Goal: Information Seeking & Learning: Learn about a topic

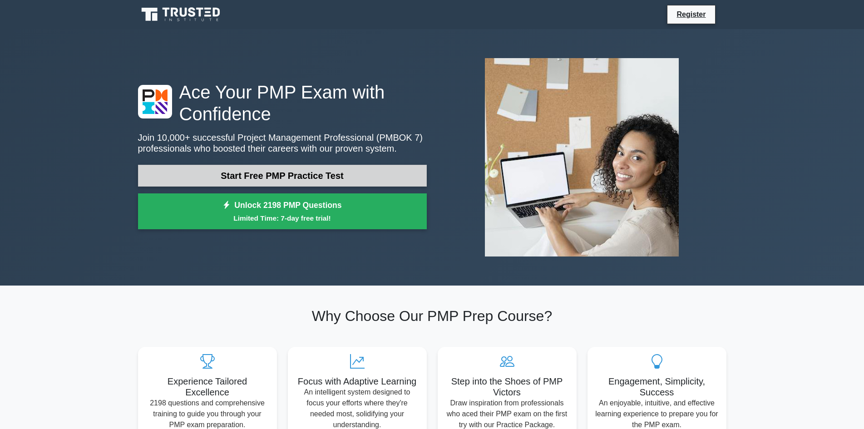
click at [283, 173] on link "Start Free PMP Practice Test" at bounding box center [282, 176] width 289 height 22
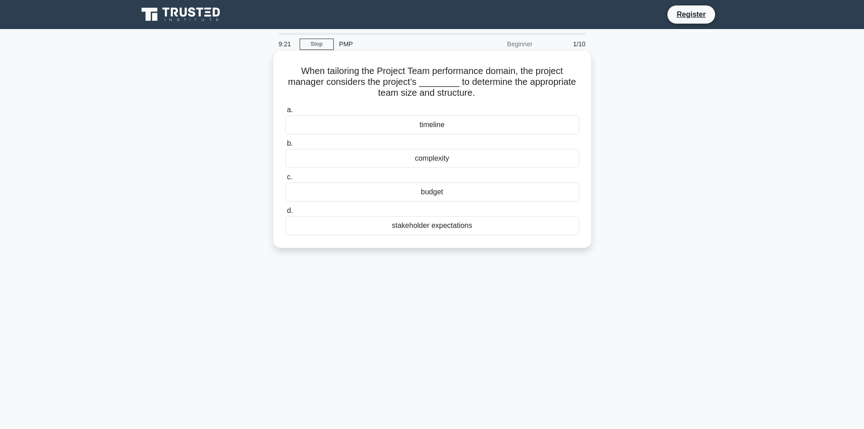
click at [429, 157] on div "complexity" at bounding box center [432, 158] width 294 height 19
click at [285, 147] on input "b. complexity" at bounding box center [285, 144] width 0 height 6
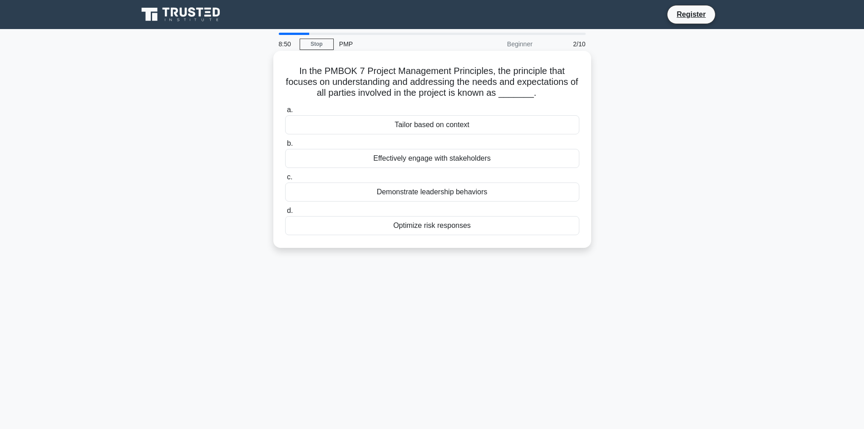
click at [446, 162] on div "Effectively engage with stakeholders" at bounding box center [432, 158] width 294 height 19
click at [285, 147] on input "b. Effectively engage with stakeholders" at bounding box center [285, 144] width 0 height 6
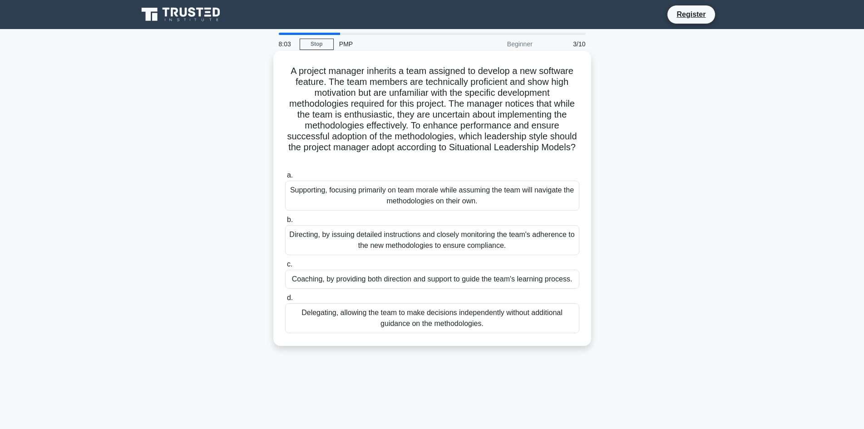
click at [426, 244] on div "Directing, by issuing detailed instructions and closely monitoring the team's a…" at bounding box center [432, 240] width 294 height 30
click at [285, 223] on input "b. Directing, by issuing detailed instructions and closely monitoring the team'…" at bounding box center [285, 220] width 0 height 6
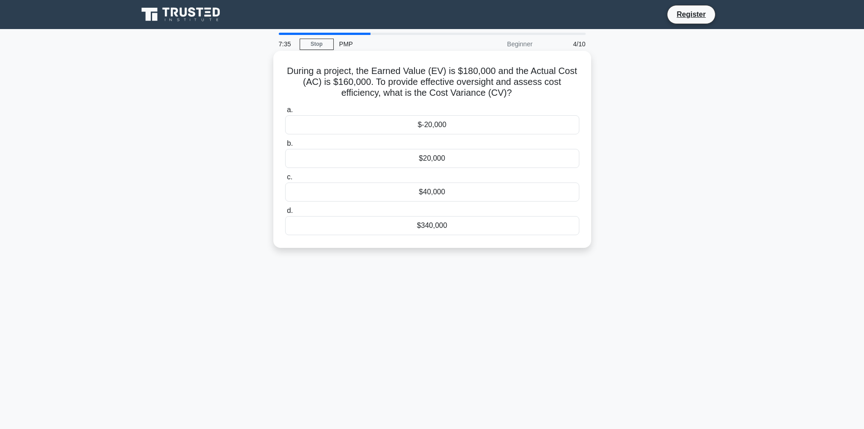
click at [426, 159] on div "$20,000" at bounding box center [432, 158] width 294 height 19
click at [285, 147] on input "b. $20,000" at bounding box center [285, 144] width 0 height 6
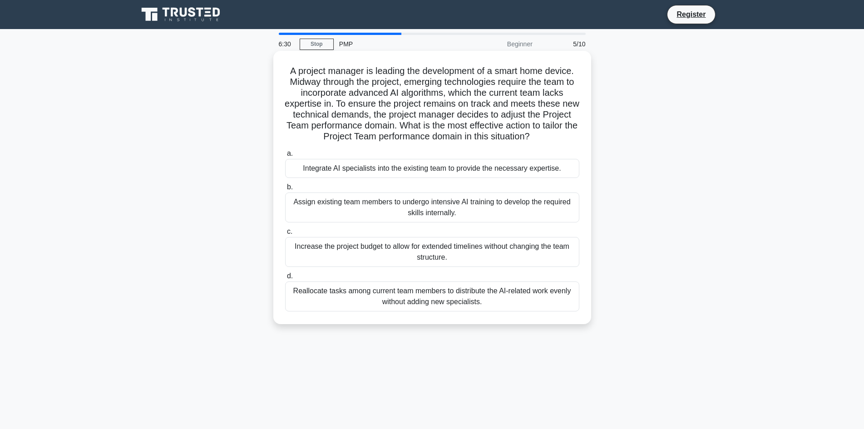
click at [337, 173] on div "Integrate AI specialists into the existing team to provide the necessary expert…" at bounding box center [432, 168] width 294 height 19
click at [285, 157] on input "a. Integrate AI specialists into the existing team to provide the necessary exp…" at bounding box center [285, 154] width 0 height 6
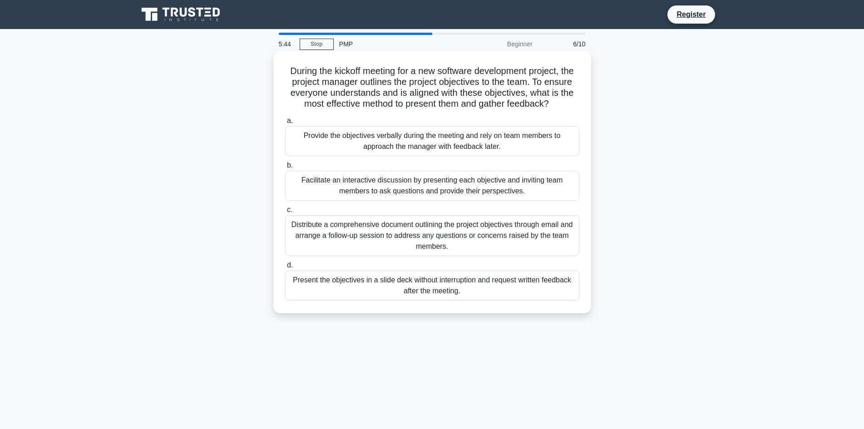
click at [358, 296] on div "Present the objectives in a slide deck without interruption and request written…" at bounding box center [432, 286] width 294 height 30
click at [285, 268] on input "d. Present the objectives in a slide deck without interruption and request writ…" at bounding box center [285, 266] width 0 height 6
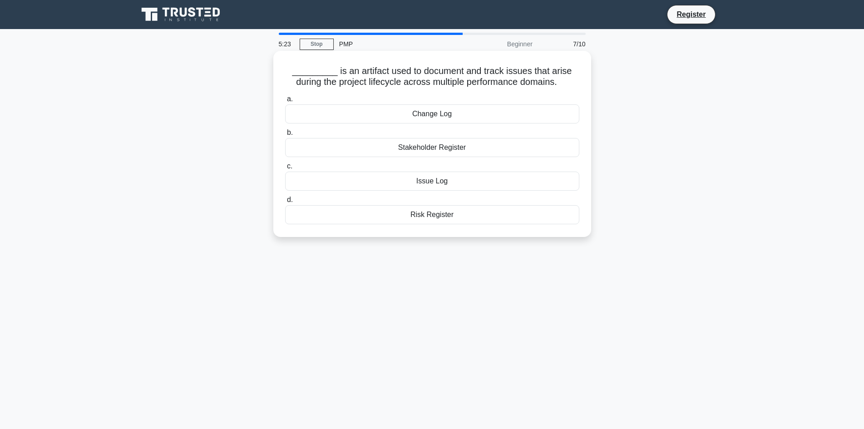
click at [431, 182] on div "Issue Log" at bounding box center [432, 181] width 294 height 19
click at [285, 169] on input "c. Issue Log" at bounding box center [285, 166] width 0 height 6
click at [441, 118] on div "Context" at bounding box center [432, 113] width 294 height 19
click at [285, 102] on input "a. Context" at bounding box center [285, 99] width 0 height 6
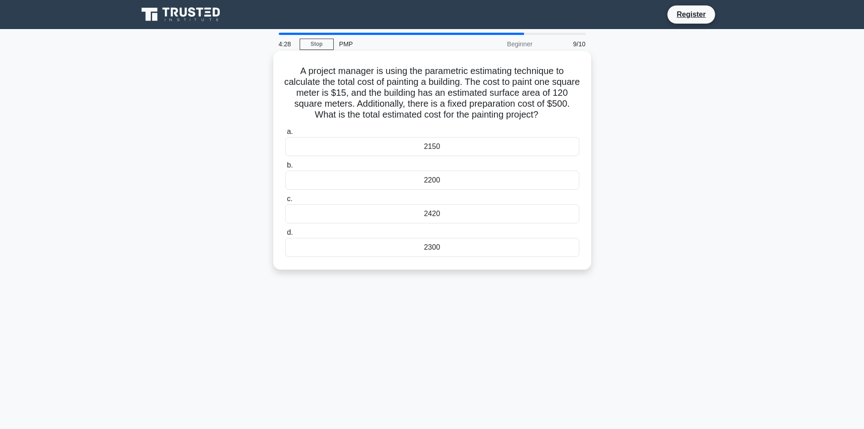
click at [503, 247] on div "2300" at bounding box center [432, 247] width 294 height 19
click at [285, 236] on input "d. 2300" at bounding box center [285, 233] width 0 height 6
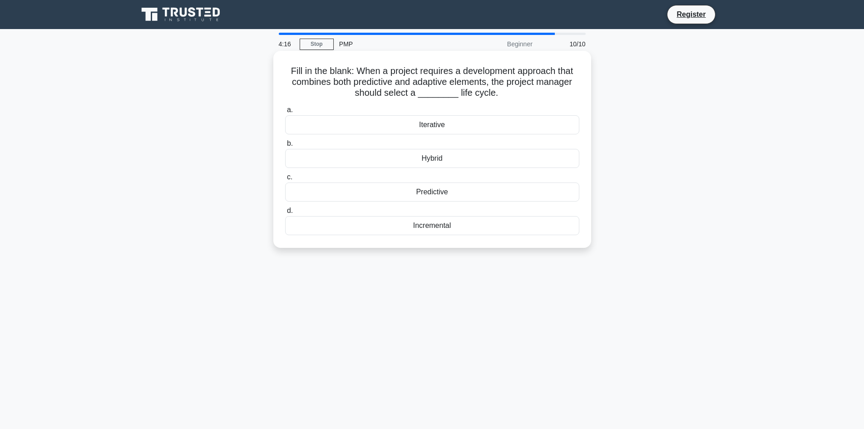
click at [433, 157] on div "Hybrid" at bounding box center [432, 158] width 294 height 19
click at [285, 147] on input "b. Hybrid" at bounding box center [285, 144] width 0 height 6
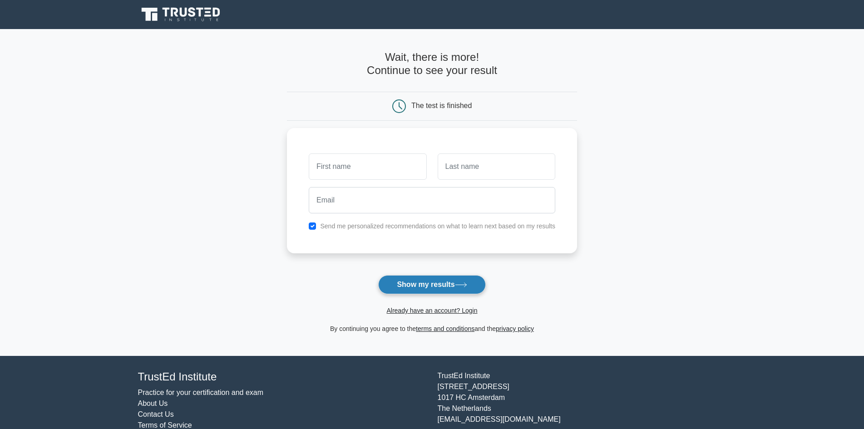
click at [453, 290] on button "Show my results" at bounding box center [431, 284] width 107 height 19
click at [359, 163] on input "text" at bounding box center [368, 164] width 118 height 26
type input "Vishal"
type input "Singh"
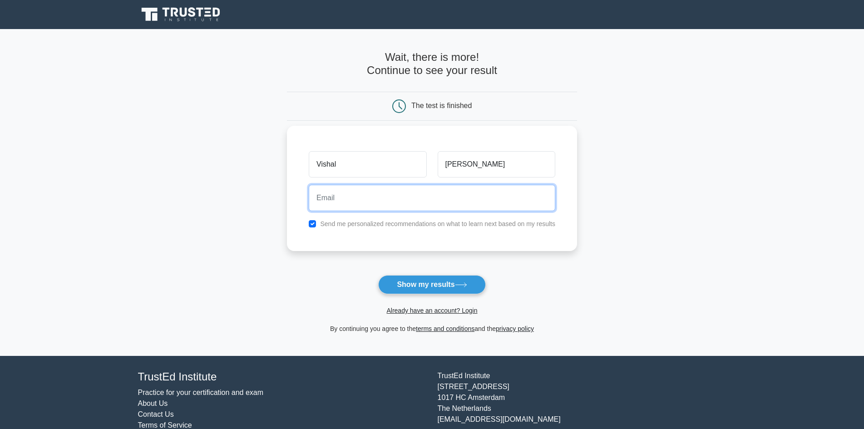
click at [349, 190] on input "email" at bounding box center [432, 198] width 247 height 26
type input "benbronx31@gmail.com"
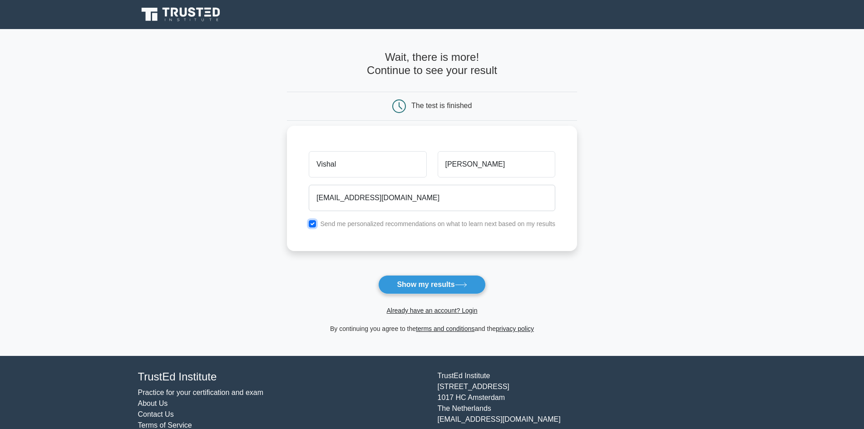
click at [309, 223] on input "checkbox" at bounding box center [312, 223] width 7 height 7
checkbox input "false"
click at [424, 279] on button "Show my results" at bounding box center [431, 284] width 107 height 19
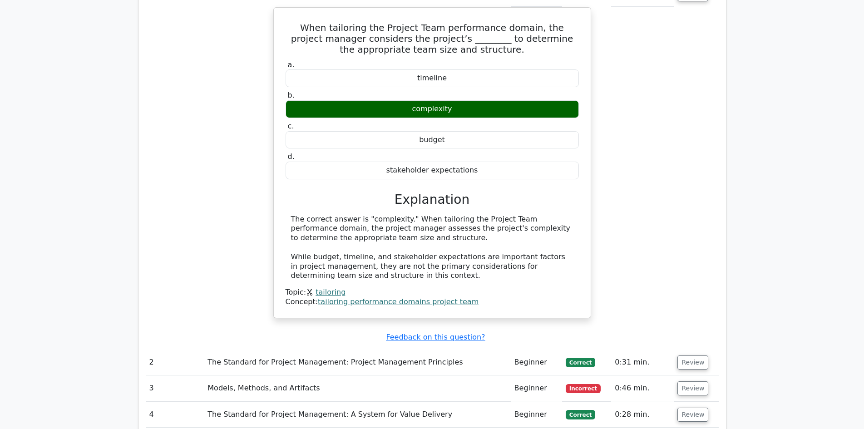
scroll to position [817, 0]
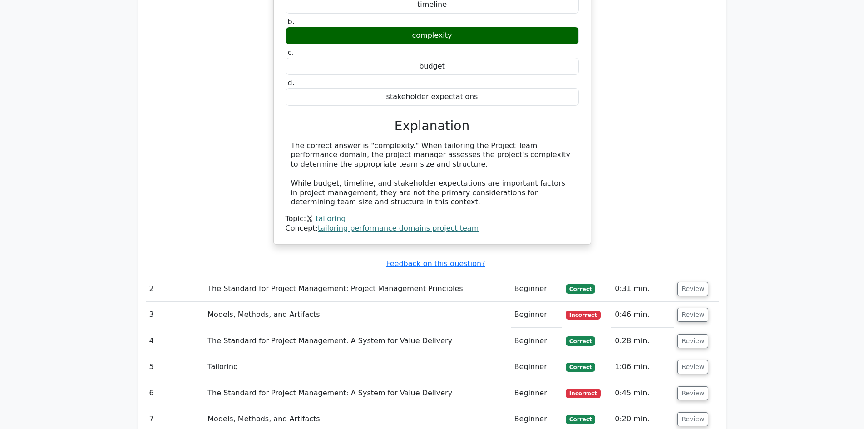
click at [276, 302] on td "Models, Methods, and Artifacts" at bounding box center [357, 315] width 307 height 26
click at [274, 302] on td "Models, Methods, and Artifacts" at bounding box center [357, 315] width 307 height 26
click at [694, 308] on button "Review" at bounding box center [693, 315] width 31 height 14
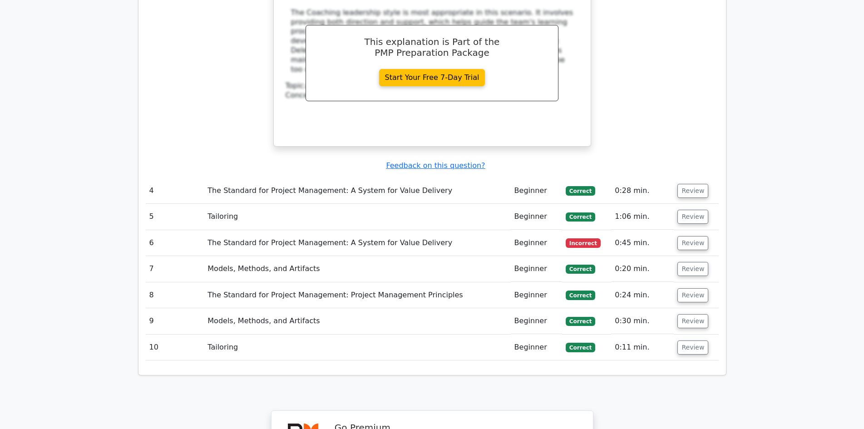
scroll to position [1499, 0]
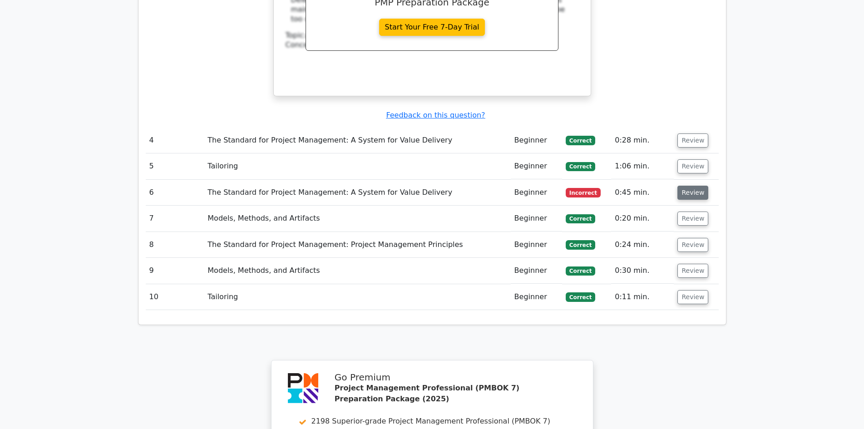
click at [681, 186] on button "Review" at bounding box center [693, 193] width 31 height 14
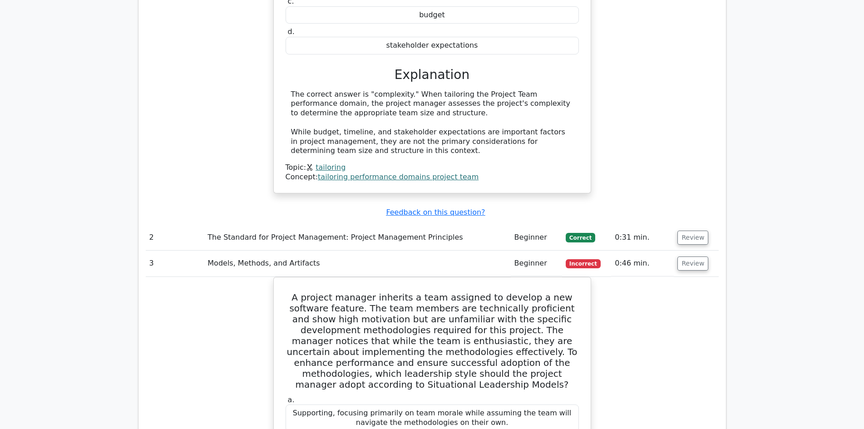
scroll to position [817, 0]
